Goal: Find specific page/section: Find specific page/section

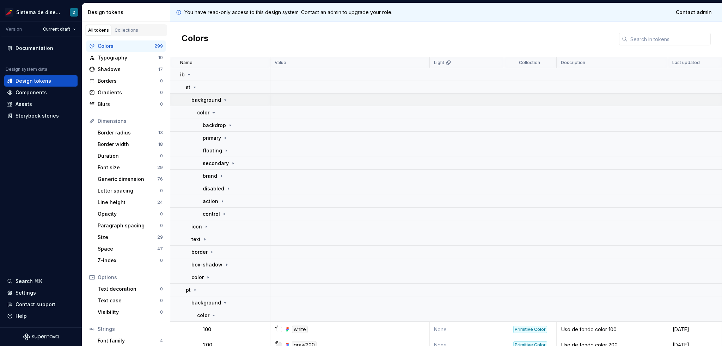
click at [223, 99] on icon at bounding box center [225, 100] width 6 height 6
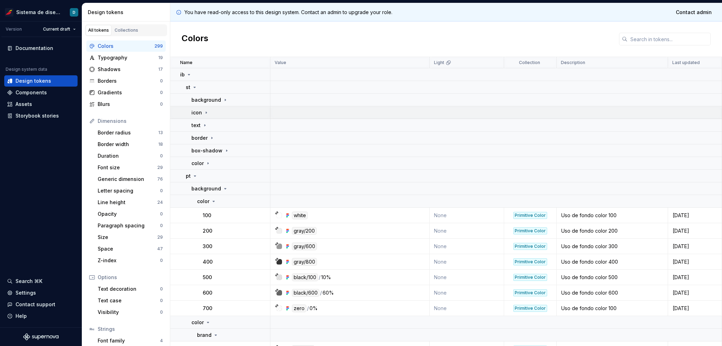
click at [206, 113] on icon at bounding box center [206, 113] width 6 height 6
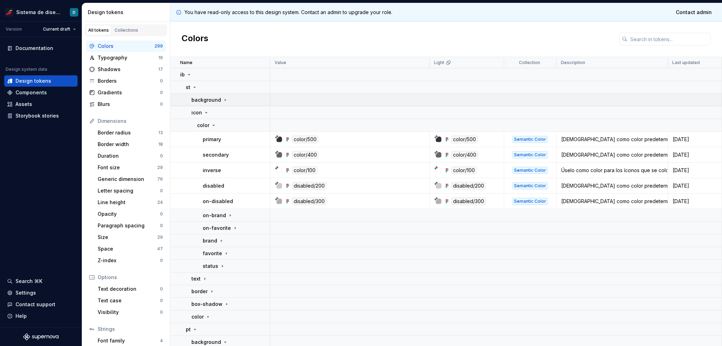
click at [225, 100] on icon at bounding box center [225, 100] width 1 height 2
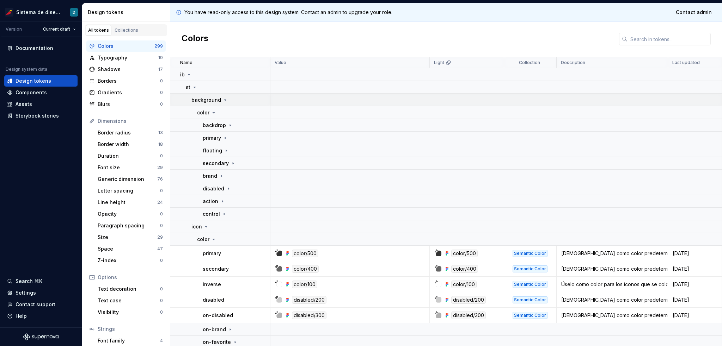
click at [223, 100] on icon at bounding box center [225, 100] width 6 height 6
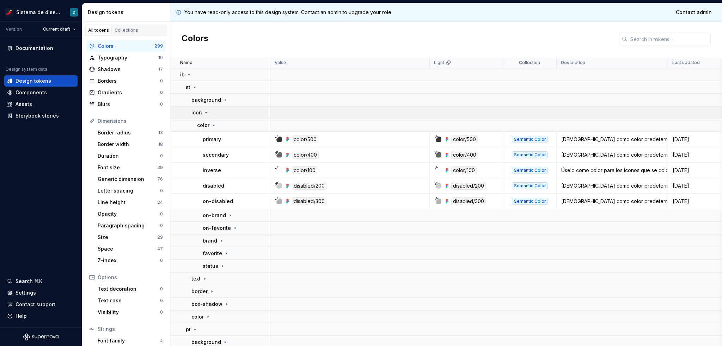
click at [206, 111] on icon at bounding box center [206, 113] width 6 height 6
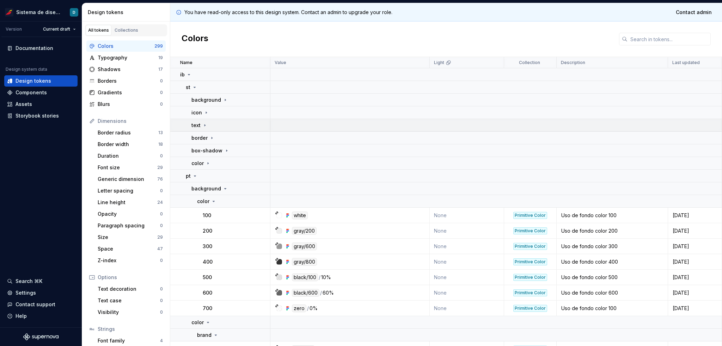
click at [205, 127] on icon at bounding box center [205, 126] width 6 height 6
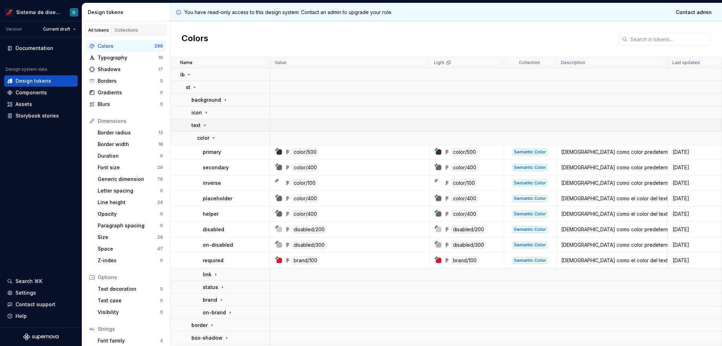
click at [205, 127] on icon at bounding box center [205, 126] width 6 height 6
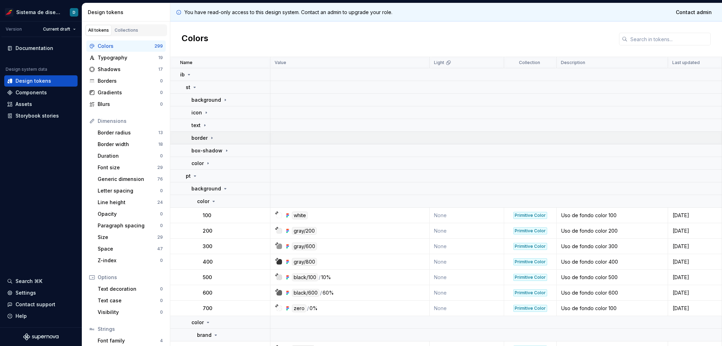
click at [211, 140] on icon at bounding box center [212, 138] width 6 height 6
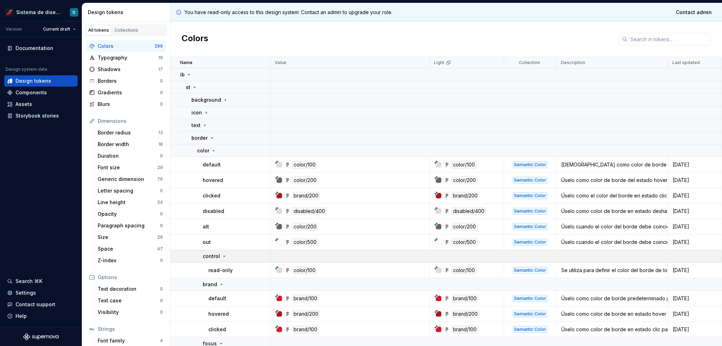
click at [223, 258] on icon at bounding box center [224, 257] width 6 height 6
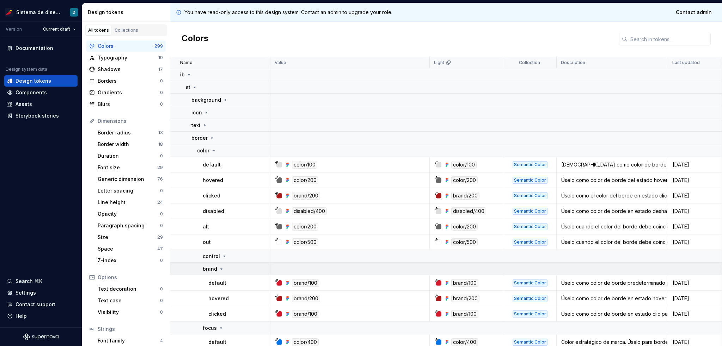
click at [222, 268] on icon at bounding box center [221, 269] width 6 height 6
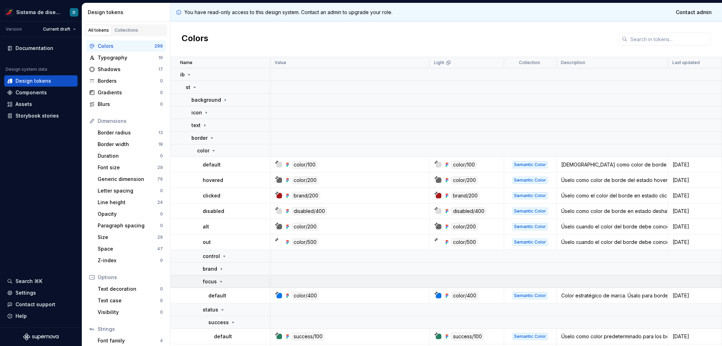
click at [220, 283] on icon at bounding box center [221, 282] width 6 height 6
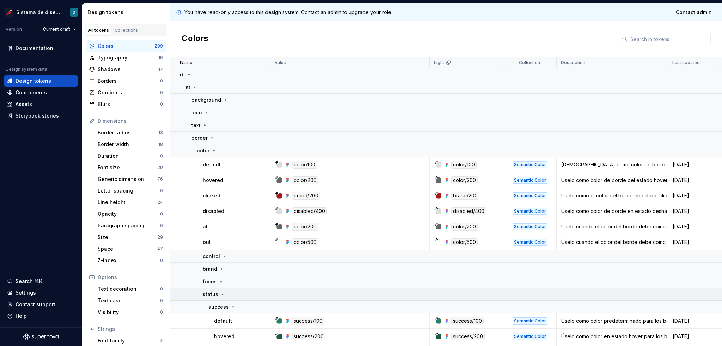
click at [222, 294] on icon at bounding box center [223, 294] width 2 height 1
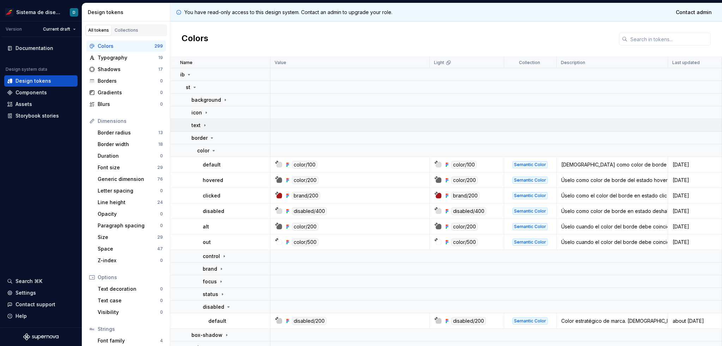
click at [204, 125] on icon at bounding box center [204, 125] width 1 height 2
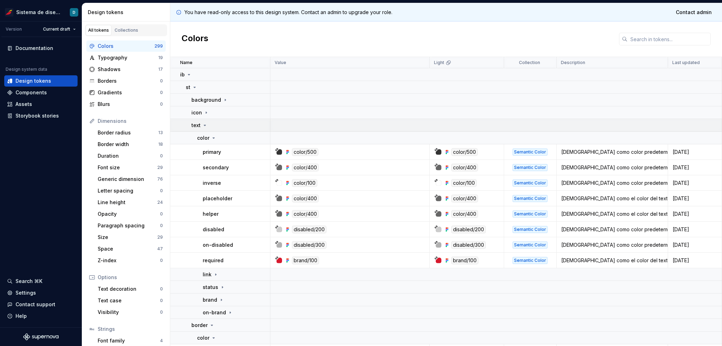
click at [204, 125] on icon at bounding box center [205, 125] width 2 height 1
